Goal: Complete application form: Complete application form

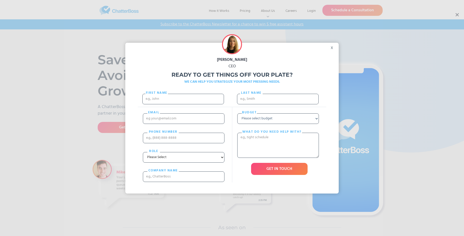
click at [457, 15] on div "[PERSON_NAME] CEO Ready to get things off your plate? WE CAN HELP YOU STRATEGIZ…" at bounding box center [232, 118] width 464 height 236
click at [183, 104] on input "First Name" at bounding box center [183, 99] width 82 height 11
type input "[PERSON_NAME]"
click at [278, 101] on input "Last name" at bounding box center [278, 99] width 82 height 11
type input "[PERSON_NAME]"
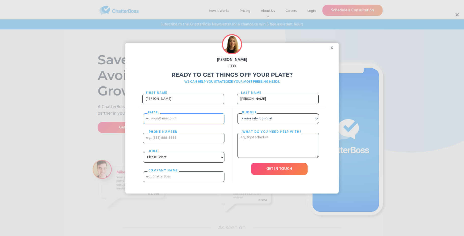
click at [184, 123] on input "email" at bounding box center [184, 118] width 82 height 11
type input "[EMAIL_ADDRESS][DOMAIN_NAME]"
click at [184, 143] on input "PHONE nUMBER" at bounding box center [184, 138] width 82 height 11
type input "12520426686"
click at [184, 182] on input "cOMPANY NAME" at bounding box center [184, 176] width 82 height 11
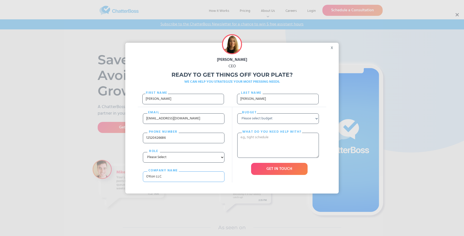
type input "O'Kon LLC"
select select "Under $700"
click at [278, 155] on textarea "What do you need help with?" at bounding box center [278, 145] width 82 height 25
type textarea "illum"
click at [279, 175] on input "GET IN TOUCH" at bounding box center [279, 169] width 57 height 12
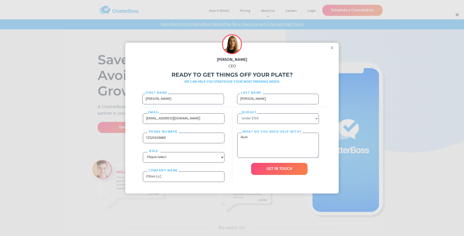
type input "Please wait..."
click at [457, 15] on div "[PERSON_NAME] CEO Ready to get things off your plate? WE CAN HELP YOU STRATEGIZ…" at bounding box center [232, 118] width 464 height 236
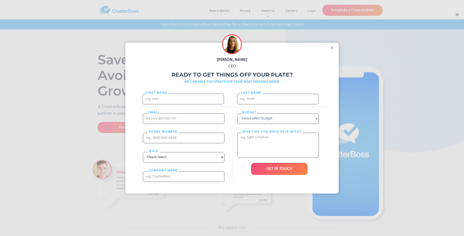
scroll to position [1059, 0]
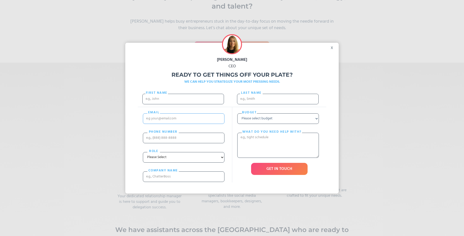
click at [170, 124] on input "email" at bounding box center [184, 118] width 82 height 11
type input "[PERSON_NAME]"
click at [232, 125] on div "Budget Please select budget Under $700 $700 - $1500 $1500 - $3000 $3000+ What d…" at bounding box center [279, 144] width 94 height 75
type input "[EMAIL_ADDRESS][DOMAIN_NAME]"
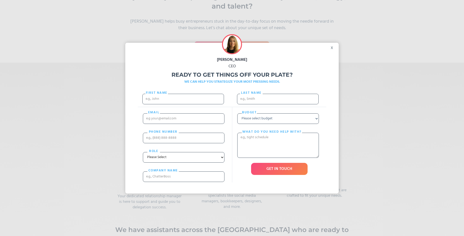
scroll to position [0, 0]
click at [294, 124] on select "Please select budget Under $700 $700 - $1500 $1500 - $3000 $3000+" at bounding box center [278, 118] width 82 height 11
